Goal: Check status: Check status

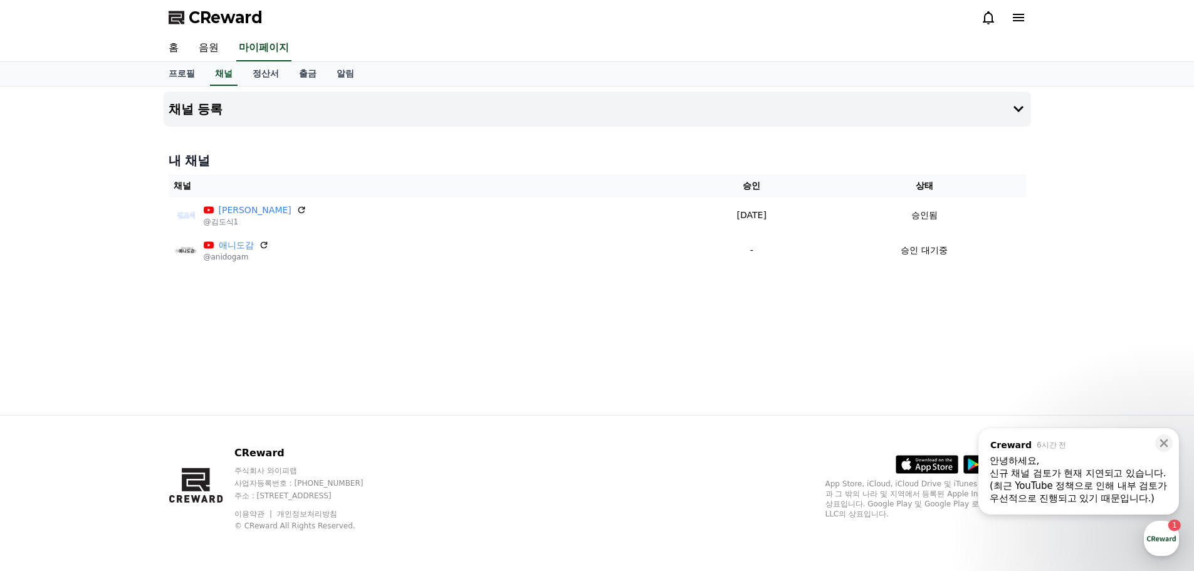
click at [1137, 503] on div "(최근 YouTube 정책으로 인해 내부 검토가 우선적으로 진행되고 있기 때문입니다.) ​" at bounding box center [1079, 492] width 178 height 25
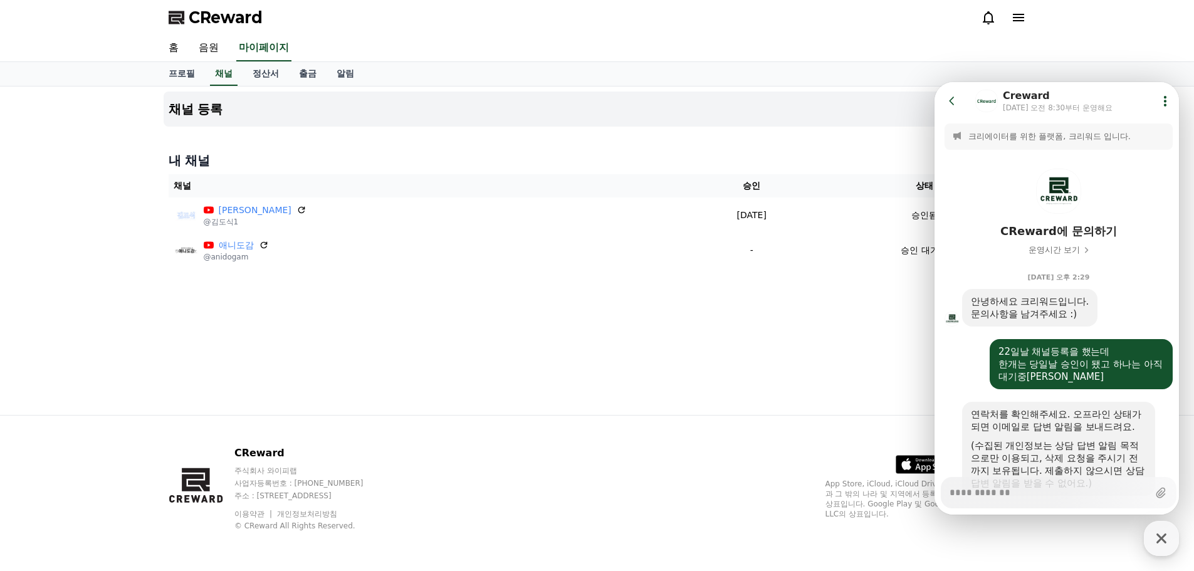
scroll to position [549, 0]
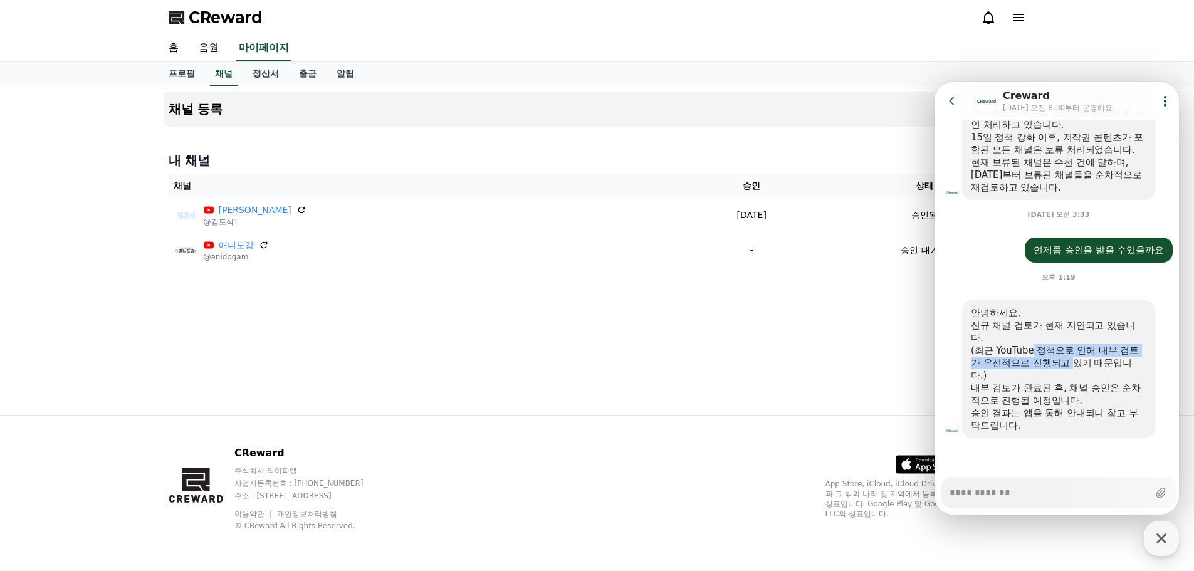
drag, startPoint x: 1031, startPoint y: 349, endPoint x: 1078, endPoint y: 359, distance: 48.1
click at [1078, 359] on div "(최근 YouTube 정책으로 인해 내부 검토가 우선적으로 진행되고 있기 때문입니다.)" at bounding box center [1059, 363] width 176 height 38
drag, startPoint x: 1041, startPoint y: 386, endPoint x: 1126, endPoint y: 401, distance: 86.0
click at [1126, 401] on div "내부 검토가 완료된 후, 채널 승인은 순차적으로 진행될 예정입니다." at bounding box center [1059, 394] width 176 height 25
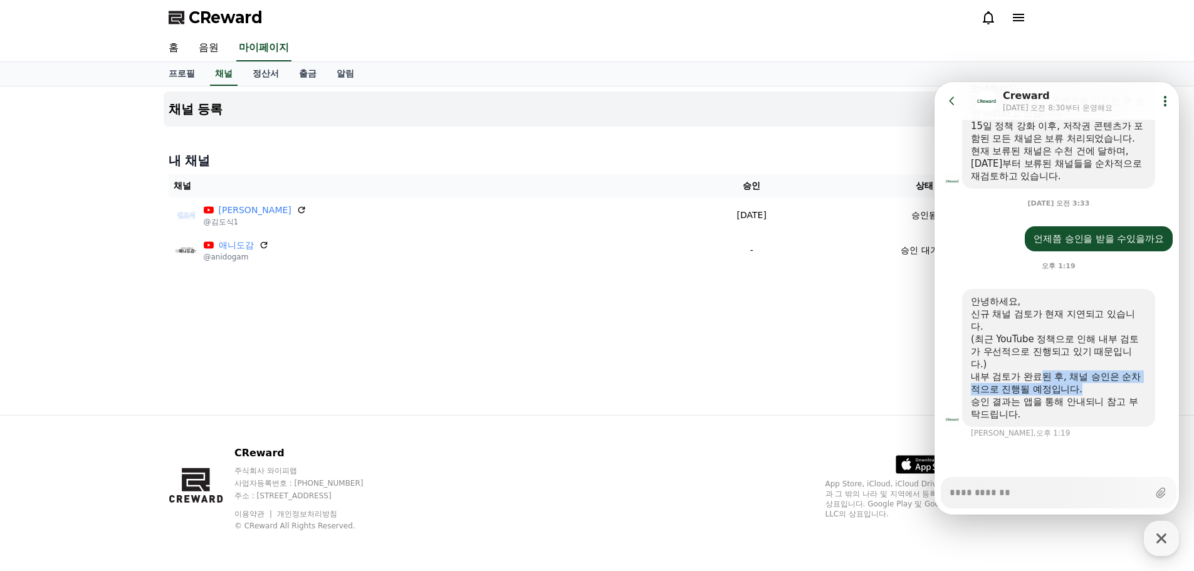
click at [1126, 396] on div "내부 검토가 완료된 후, 채널 승인은 순차적으로 진행될 예정입니다." at bounding box center [1059, 383] width 176 height 25
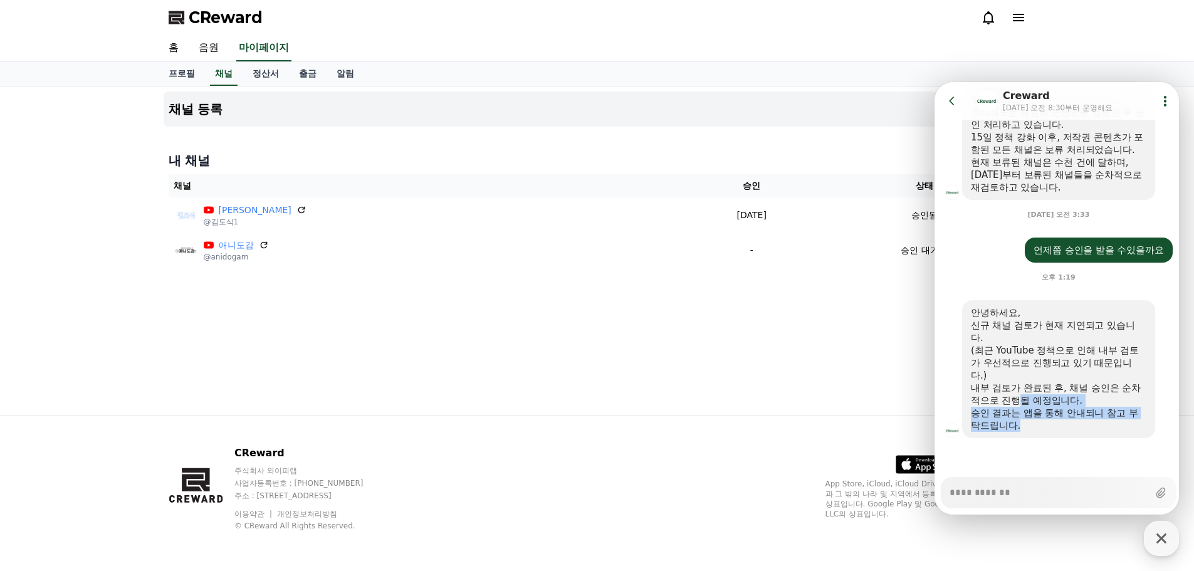
drag, startPoint x: 1024, startPoint y: 394, endPoint x: 1060, endPoint y: 420, distance: 44.0
click at [1060, 420] on div "안녕하세요, 신규 채널 검토가 현재 지연되고 있습니다. (최근 YouTube 정책으로 인해 내부 검토가 우선적으로 진행되고 있기 때문입니다.)…" at bounding box center [1059, 369] width 176 height 125
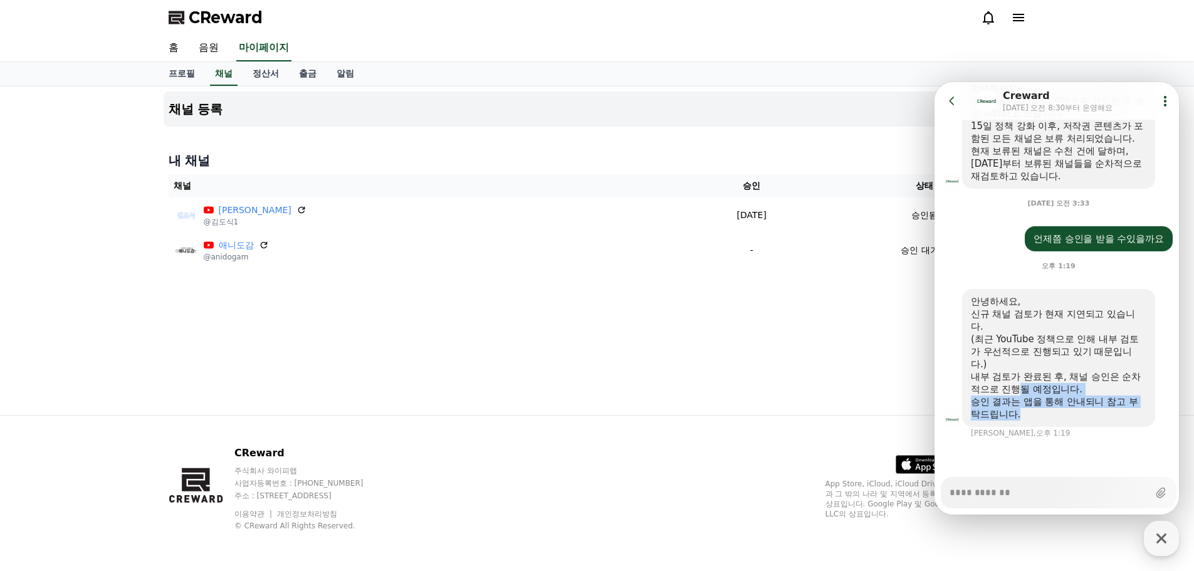
click at [1060, 420] on div "승인 결과는 앱을 통해 안내되니 참고 부탁드립니다." at bounding box center [1059, 408] width 176 height 25
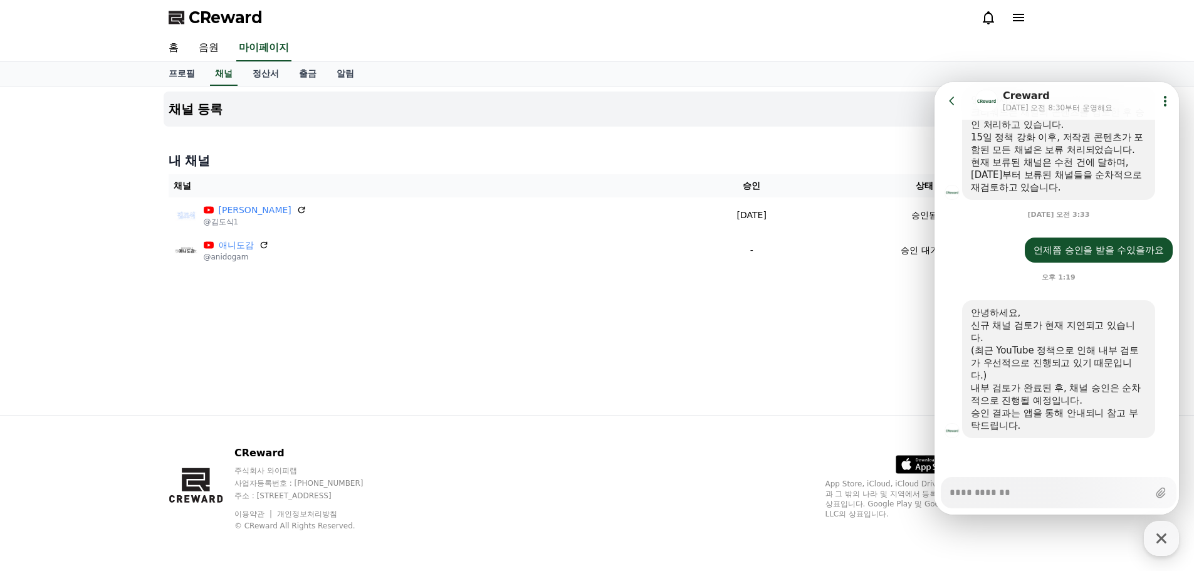
click at [876, 389] on div "채널 등록 내 채널 채널 승인 상태 [PERSON_NAME] @[PERSON_NAME]1 [DATE] 09-22 승인됨 애니도감 @anidog…" at bounding box center [598, 251] width 878 height 329
drag, startPoint x: 1042, startPoint y: 413, endPoint x: 1061, endPoint y: 432, distance: 27.0
click at [1061, 432] on div "안녕하세요, 신규 채널 검토가 현재 지연되고 있습니다. (최근 YouTube 정책으로 인해 내부 검토가 우선적으로 진행되고 있기 때문입니다.)…" at bounding box center [1058, 369] width 193 height 138
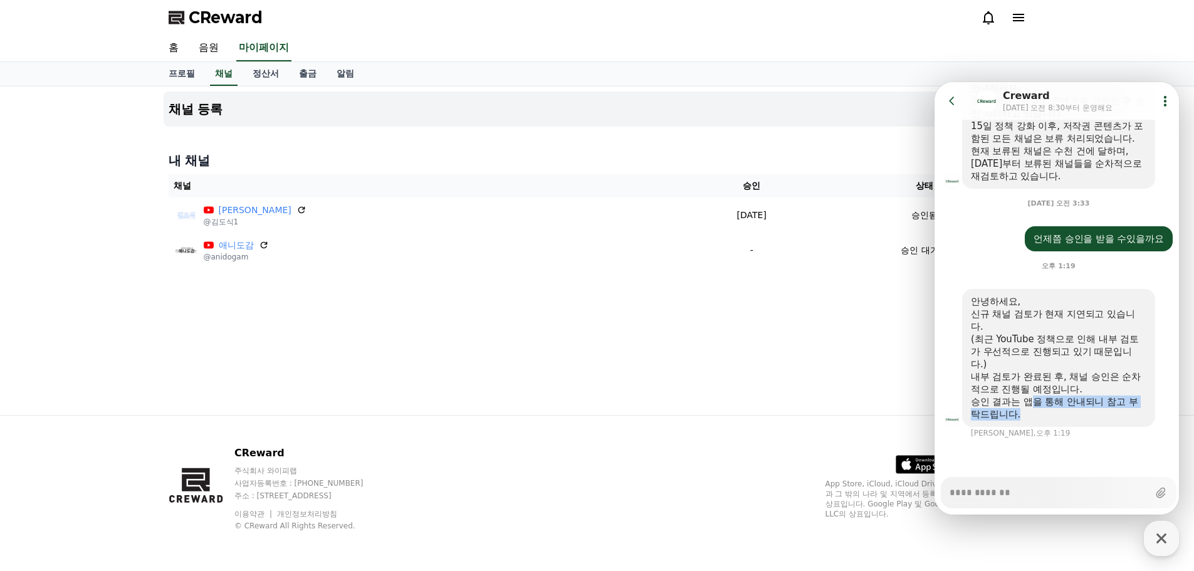
click at [1061, 427] on div "안녕하세요, 신규 채널 검토가 현재 지연되고 있습니다. (최근 YouTube 정책으로 인해 내부 검토가 우선적으로 진행되고 있기 때문입니다.)…" at bounding box center [1058, 358] width 193 height 138
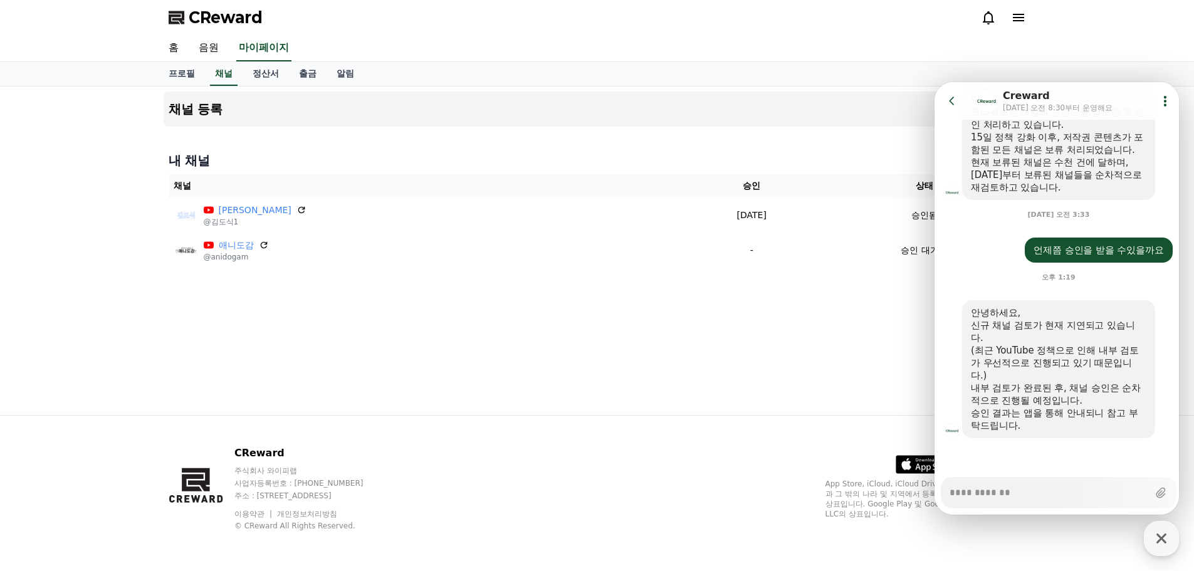
click at [1032, 414] on div "승인 결과는 앱을 통해 안내되니 참고 부탁드립니다." at bounding box center [1059, 419] width 176 height 25
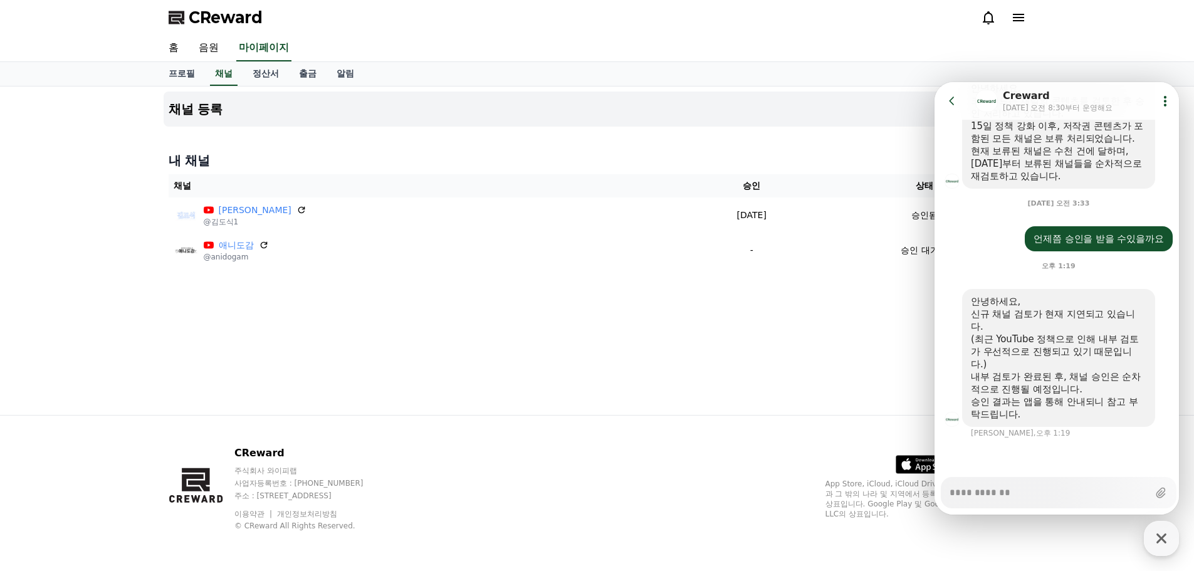
click at [809, 378] on div "채널 등록 내 채널 채널 승인 상태 [PERSON_NAME] @[PERSON_NAME]1 [DATE] 09-22 승인됨 애니도감 @anidog…" at bounding box center [598, 251] width 878 height 329
click at [257, 85] on link "정산서" at bounding box center [266, 74] width 46 height 24
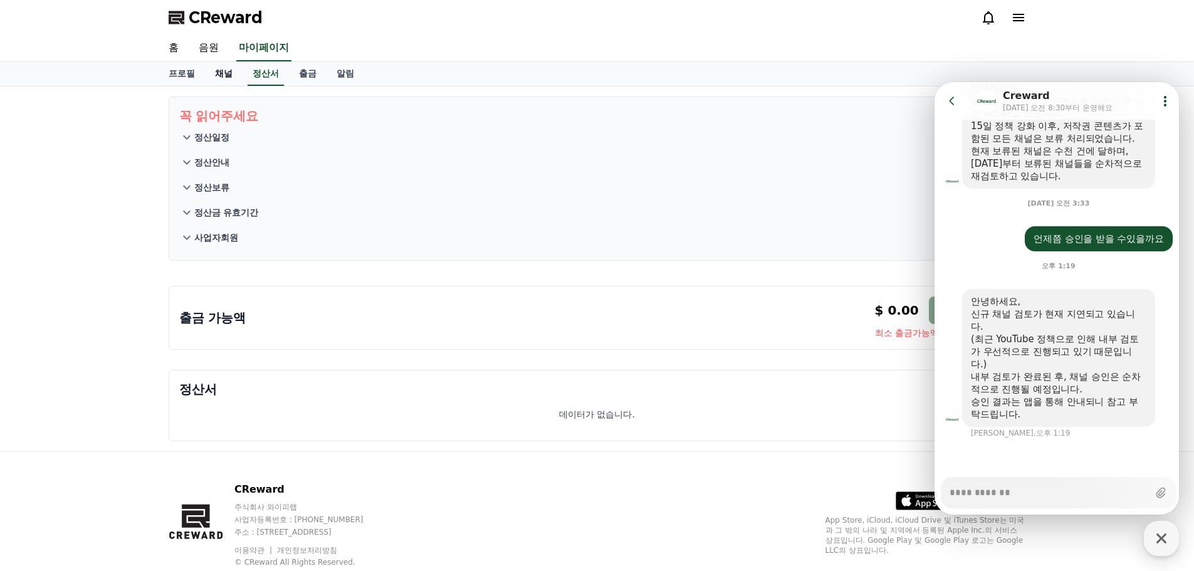
click at [220, 76] on link "채널" at bounding box center [224, 74] width 38 height 24
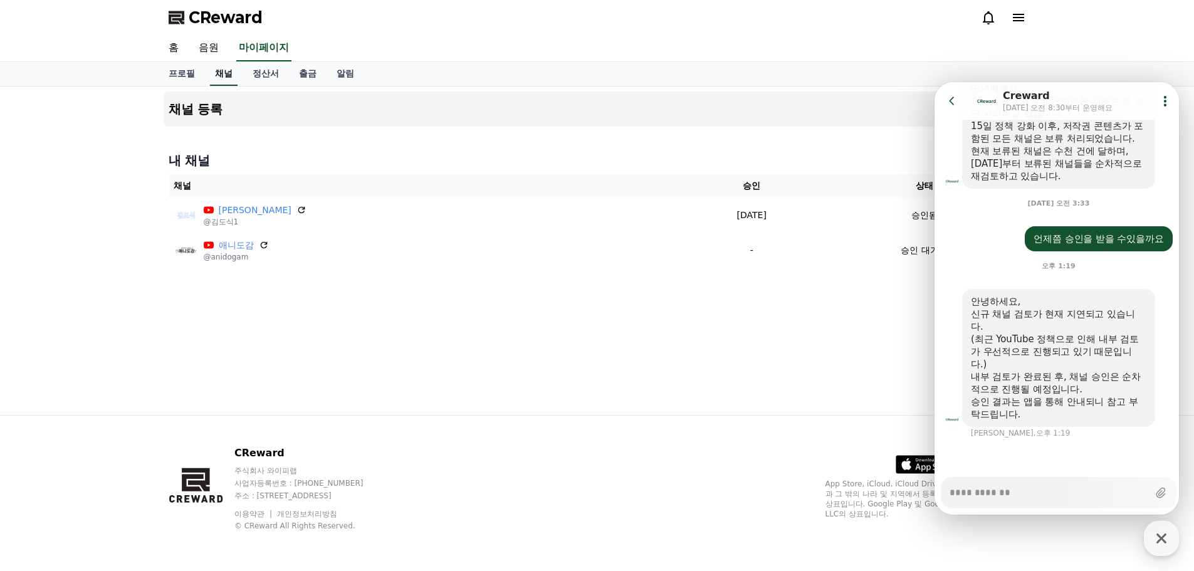
click at [220, 76] on link "채널" at bounding box center [224, 74] width 28 height 24
click at [60, 108] on div "채널 등록 내 채널 채널 승인 상태 [PERSON_NAME] @[PERSON_NAME]1 [DATE] 09-22 승인됨 애니도감 @anidog…" at bounding box center [597, 251] width 1194 height 329
type textarea "*"
click at [143, 115] on div "채널 등록 내 채널 채널 승인 상태 [PERSON_NAME] @[PERSON_NAME]1 [DATE] 09-22 승인됨 애니도감 @anidog…" at bounding box center [597, 251] width 1194 height 329
